Goal: Task Accomplishment & Management: Use online tool/utility

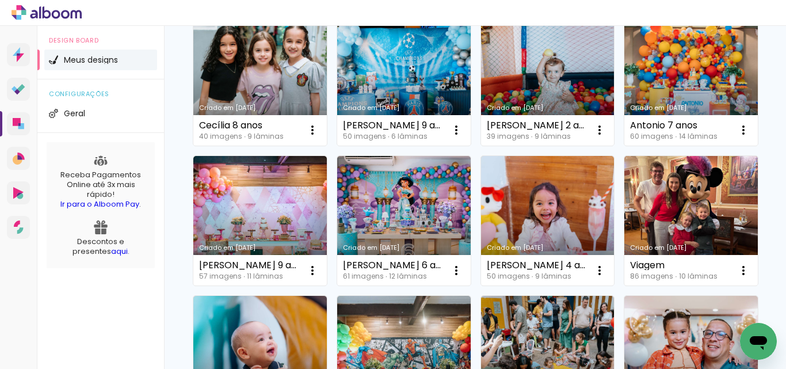
scroll to position [134, 0]
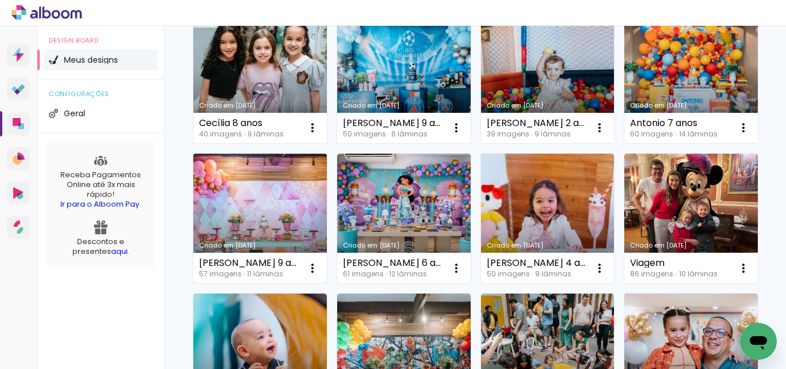
click at [327, 204] on link "Criado em [DATE]" at bounding box center [259, 219] width 133 height 130
